Goal: Find specific page/section: Find specific page/section

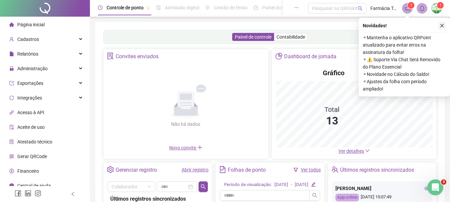
click at [441, 26] on icon "close" at bounding box center [442, 26] width 4 height 4
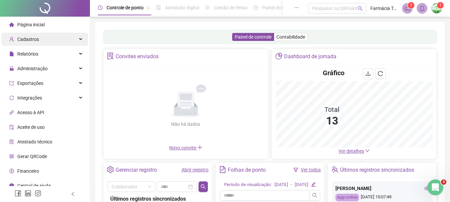
click at [54, 39] on div "Cadastros" at bounding box center [44, 39] width 87 height 13
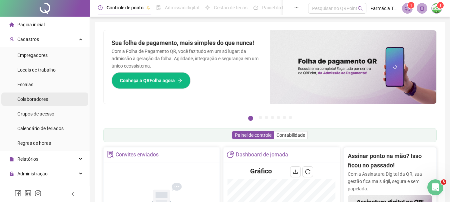
click at [43, 102] on div "Colaboradores" at bounding box center [32, 99] width 31 height 13
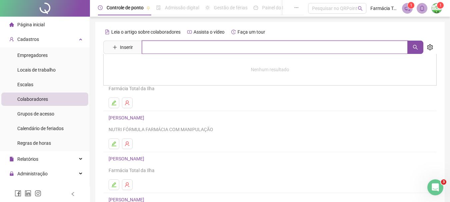
click at [166, 47] on input "text" at bounding box center [275, 47] width 266 height 13
click at [412, 51] on button "button" at bounding box center [415, 47] width 16 height 13
type input "******"
